Goal: Task Accomplishment & Management: Manage account settings

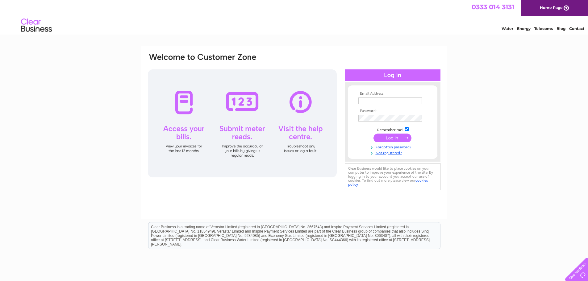
click at [383, 100] on input "text" at bounding box center [390, 100] width 64 height 7
type input "cj.downie@outlook.com"
click at [360, 142] on td at bounding box center [393, 139] width 72 height 12
click at [387, 139] on input "submit" at bounding box center [392, 138] width 38 height 9
click at [390, 101] on input "text" at bounding box center [390, 100] width 64 height 7
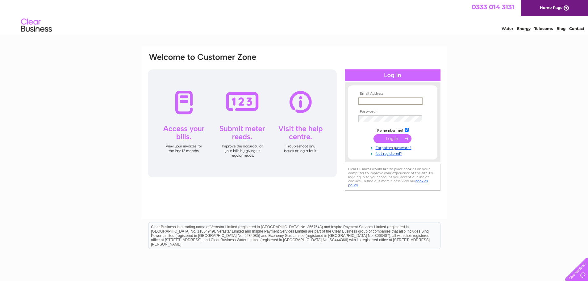
type input "[EMAIL_ADDRESS][PERSON_NAME][DOMAIN_NAME]"
click at [366, 136] on td at bounding box center [393, 139] width 72 height 12
click at [383, 138] on input "submit" at bounding box center [392, 138] width 38 height 9
drag, startPoint x: 358, startPoint y: 137, endPoint x: 370, endPoint y: 139, distance: 11.8
click at [358, 137] on td at bounding box center [393, 139] width 72 height 12
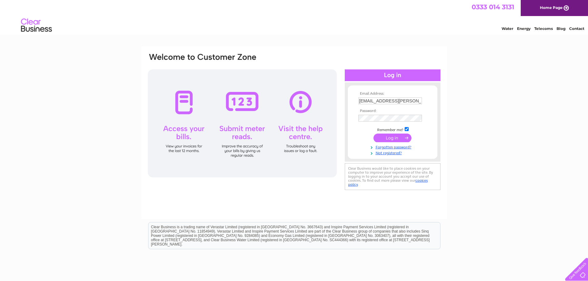
click at [381, 140] on input "submit" at bounding box center [392, 138] width 38 height 9
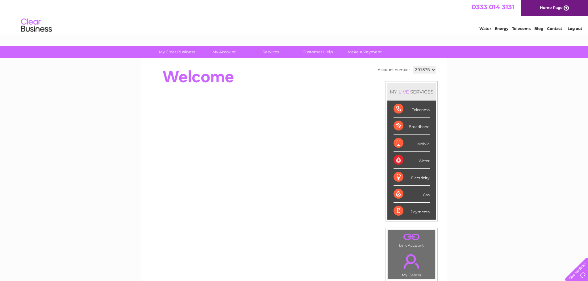
click at [400, 108] on div "Telecoms" at bounding box center [411, 109] width 36 height 17
click at [419, 108] on div "Telecoms" at bounding box center [411, 109] width 36 height 17
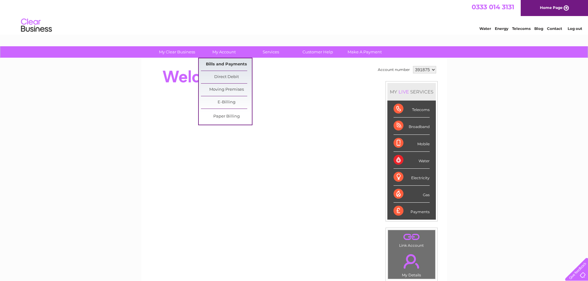
click at [214, 61] on link "Bills and Payments" at bounding box center [226, 64] width 51 height 12
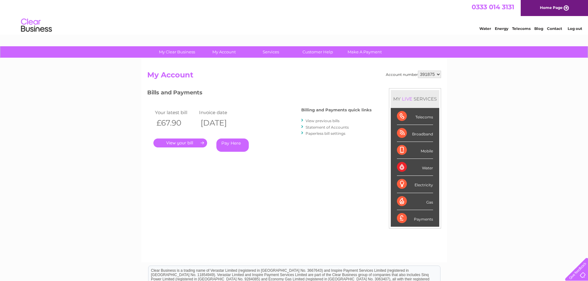
click at [193, 146] on link "." at bounding box center [180, 143] width 54 height 9
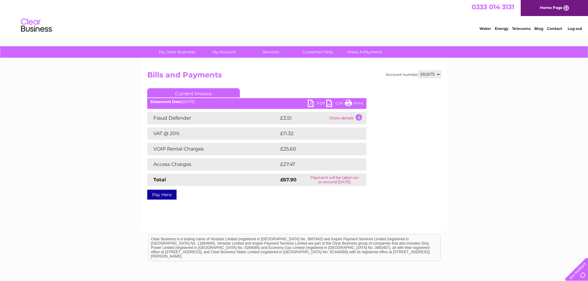
click at [319, 104] on link "PDF" at bounding box center [317, 104] width 19 height 9
